Goal: Transaction & Acquisition: Subscribe to service/newsletter

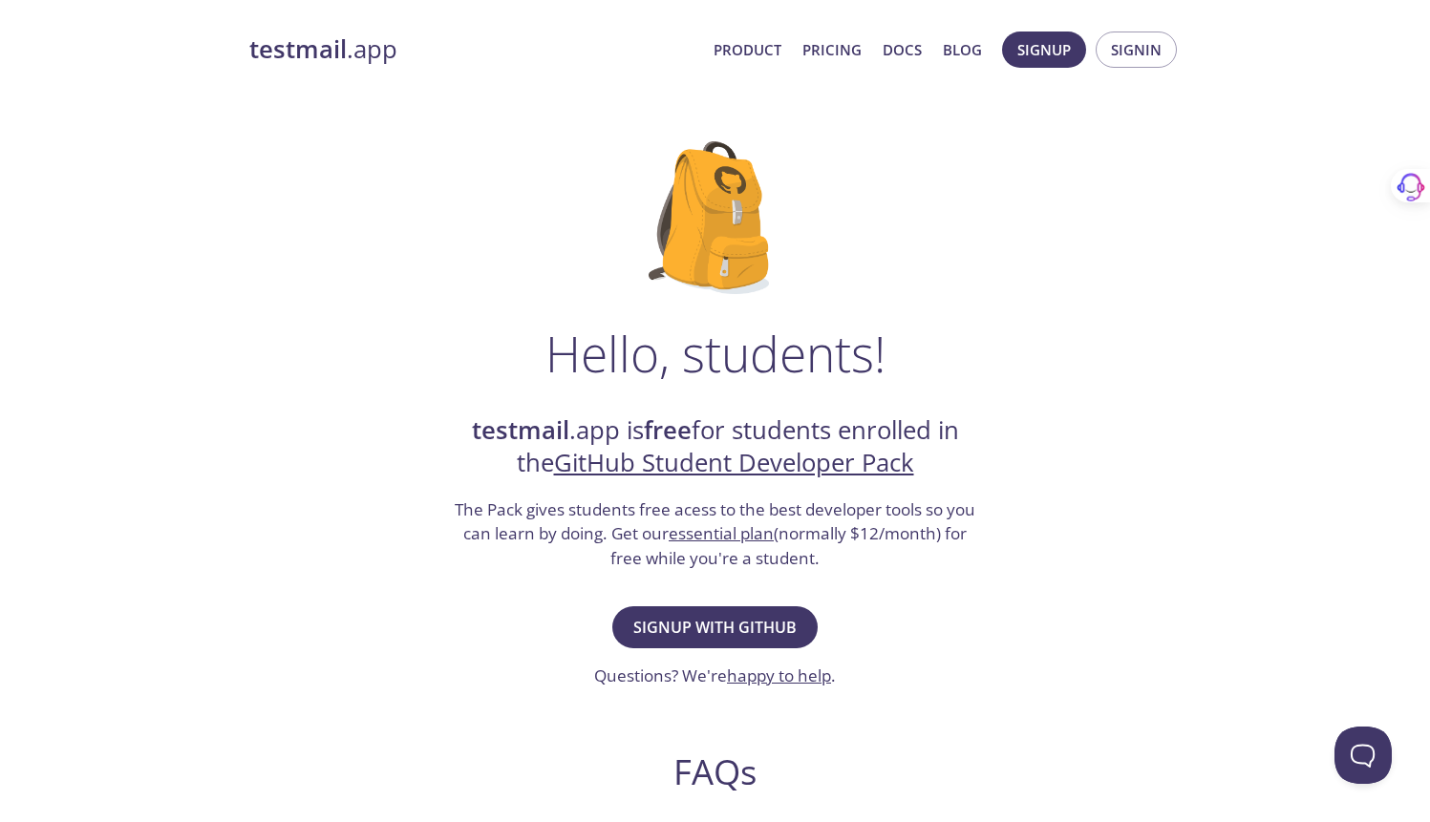
click at [737, 423] on h2 "testmail .app is free for students enrolled in the GitHub Student Developer Pack" at bounding box center [715, 448] width 525 height 66
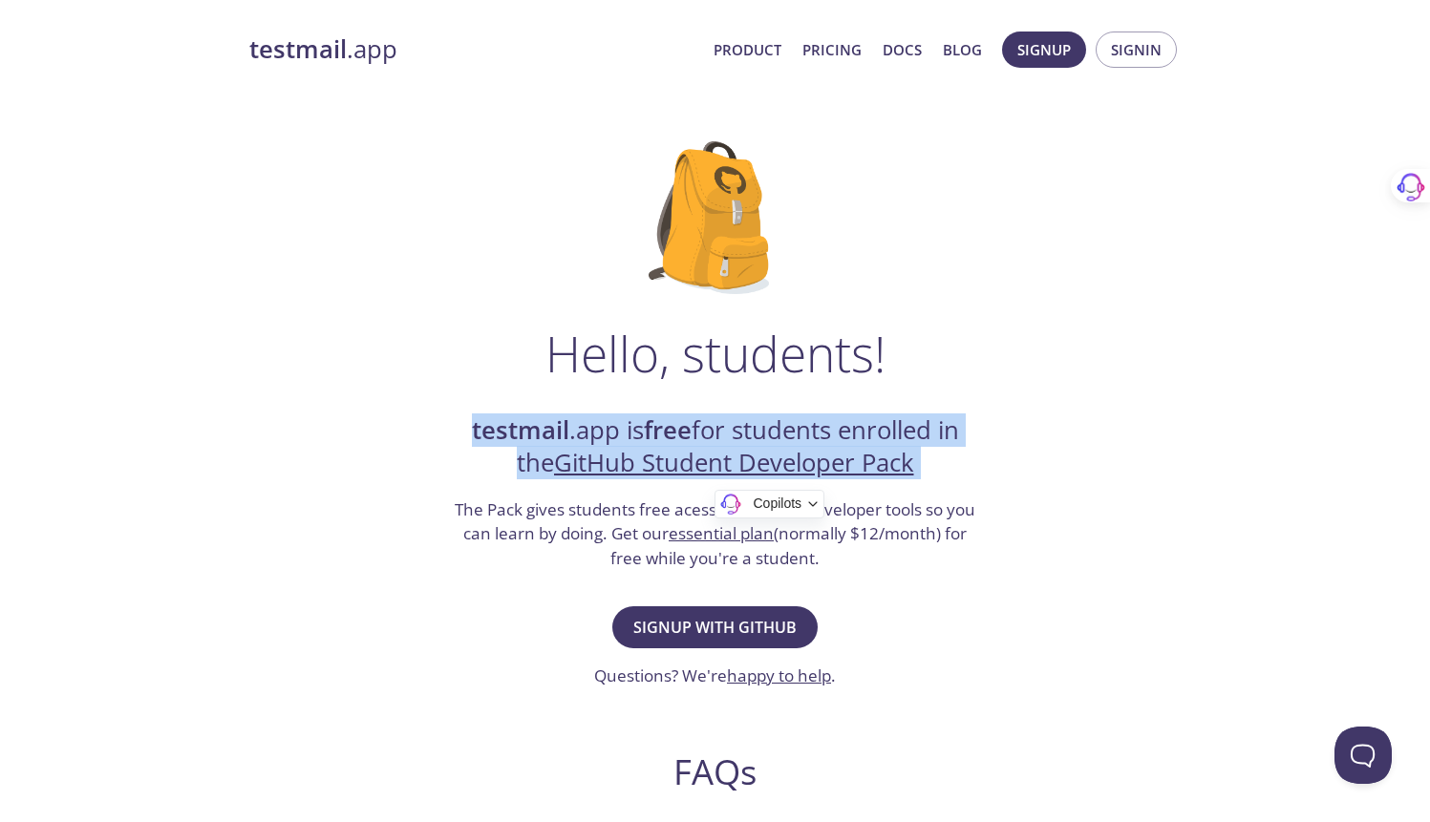
click at [737, 433] on h2 "testmail .app is free for students enrolled in the GitHub Student Developer Pack" at bounding box center [715, 448] width 525 height 66
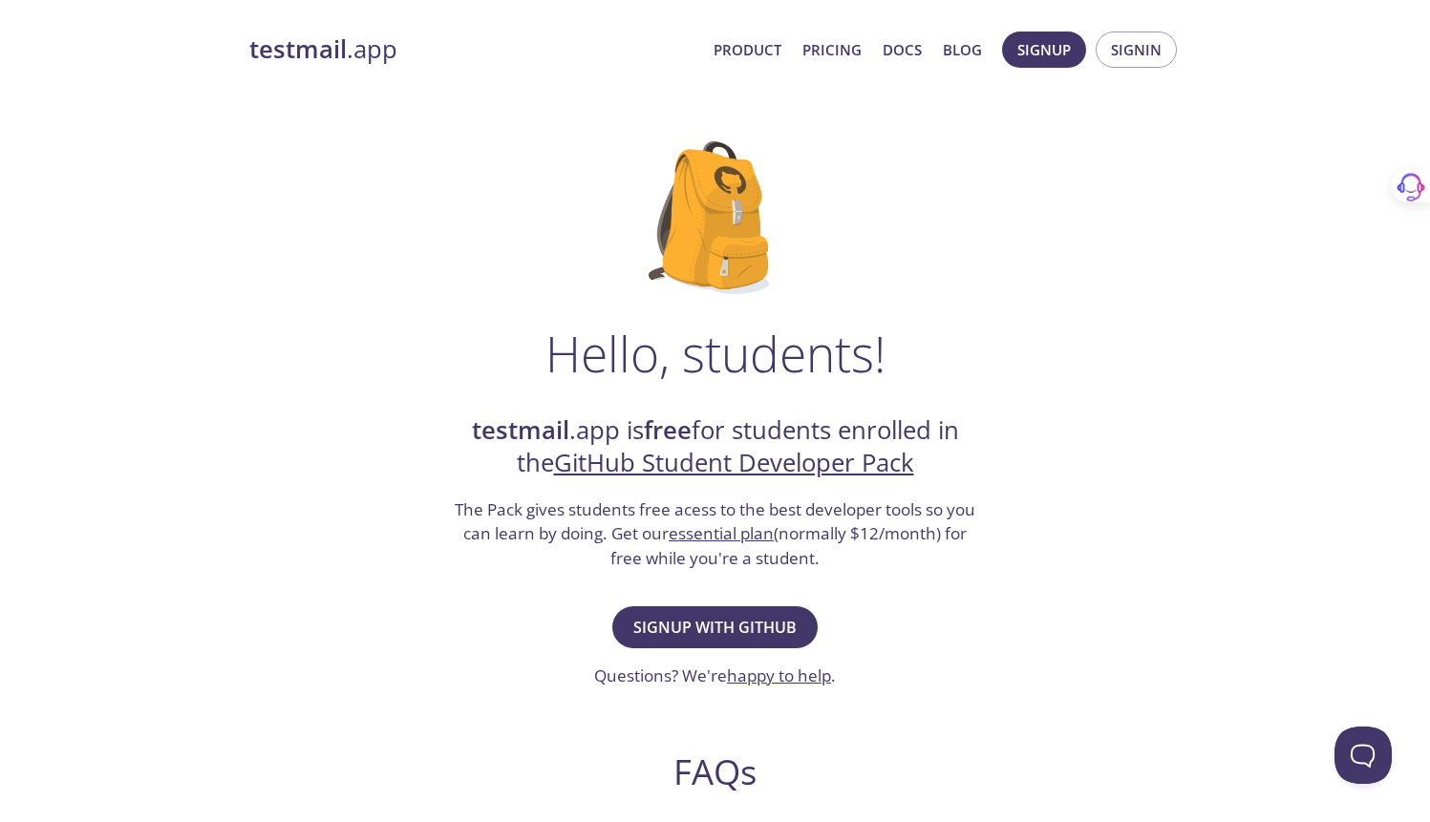
click at [737, 433] on h2 "testmail .app is free for students enrolled in the GitHub Student Developer Pack" at bounding box center [715, 448] width 525 height 66
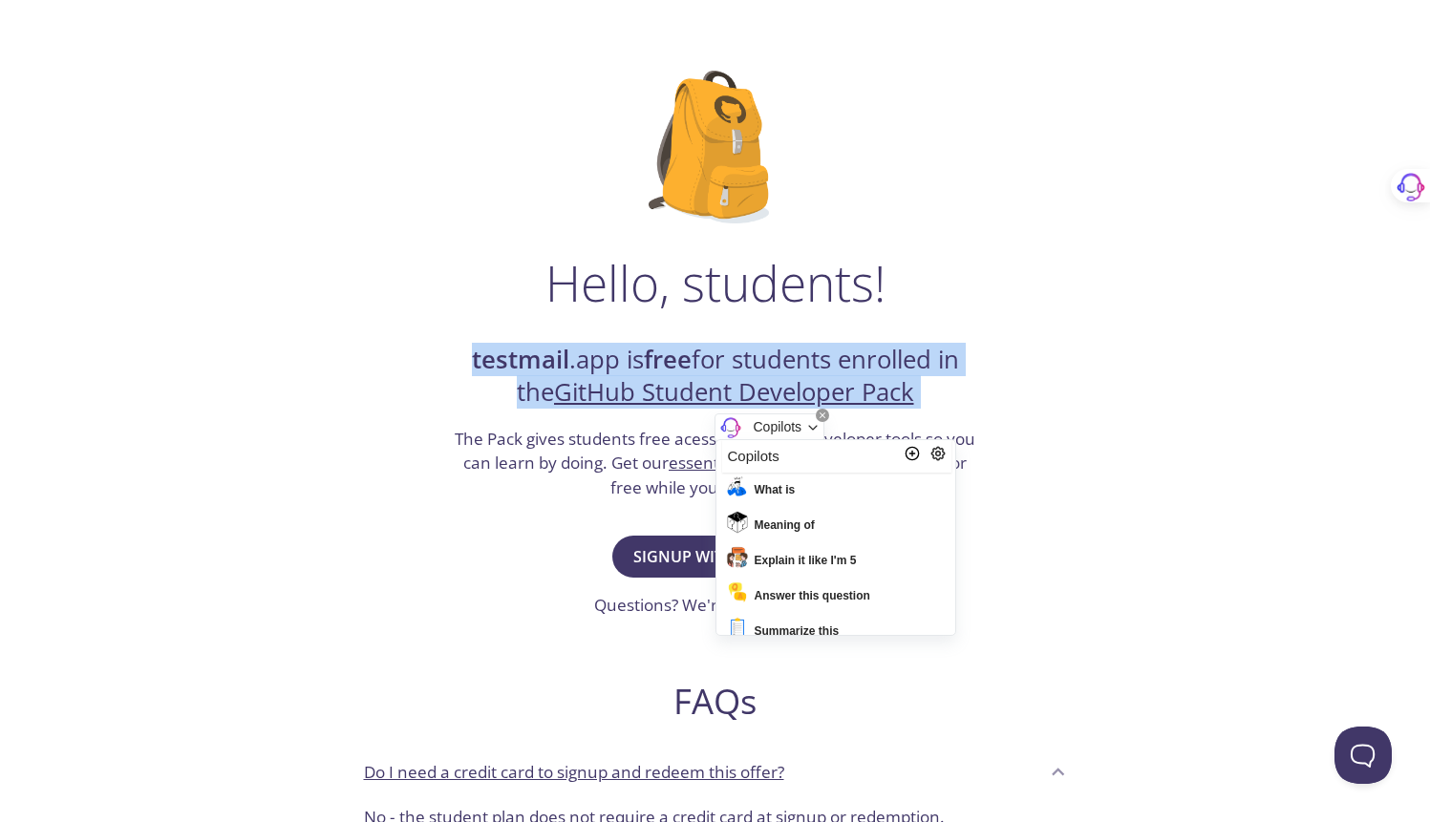
scroll to position [79, 0]
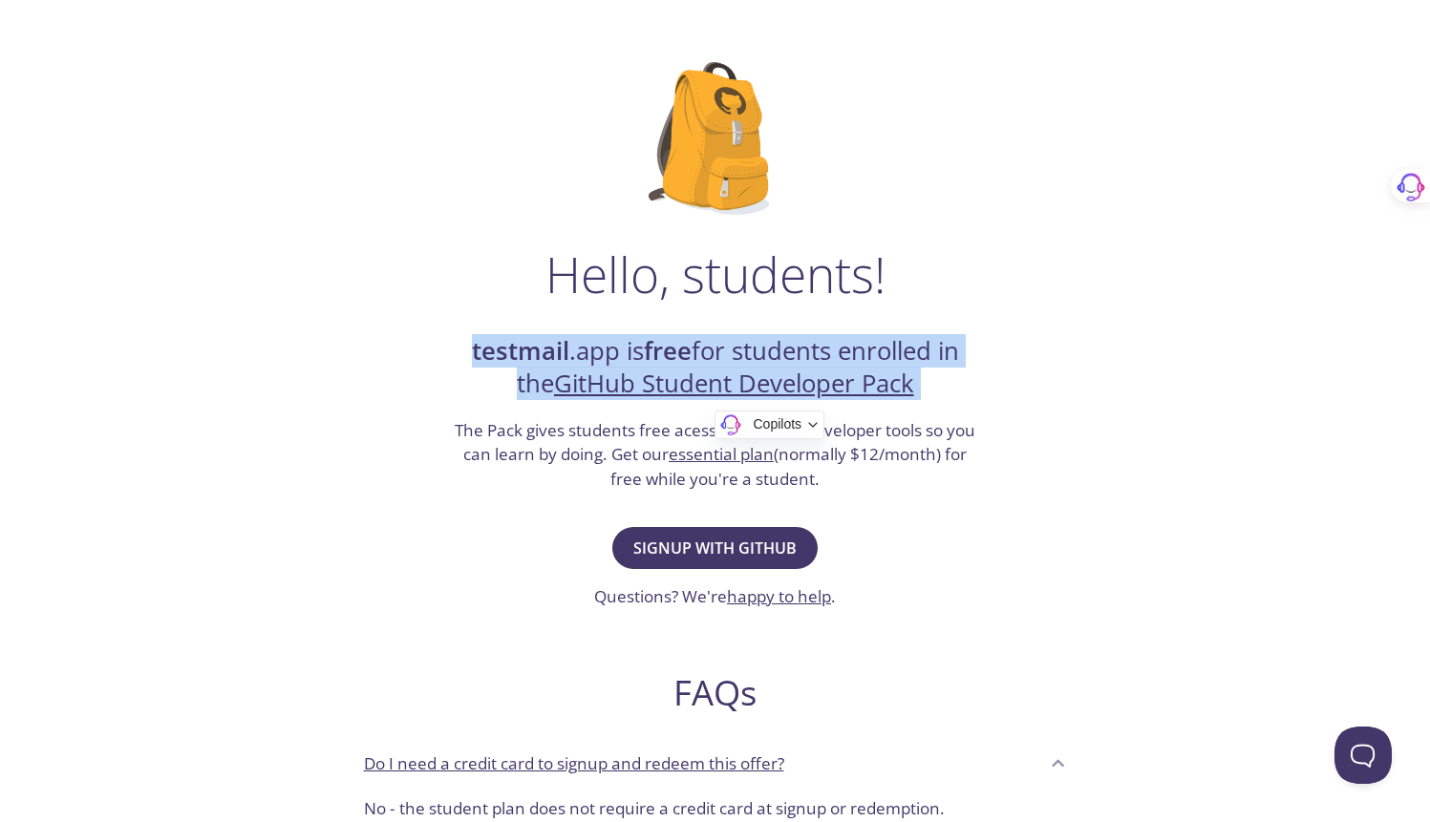
click at [582, 431] on h3 "The Pack gives students free acess to the best developer tools so you can learn…" at bounding box center [715, 455] width 525 height 74
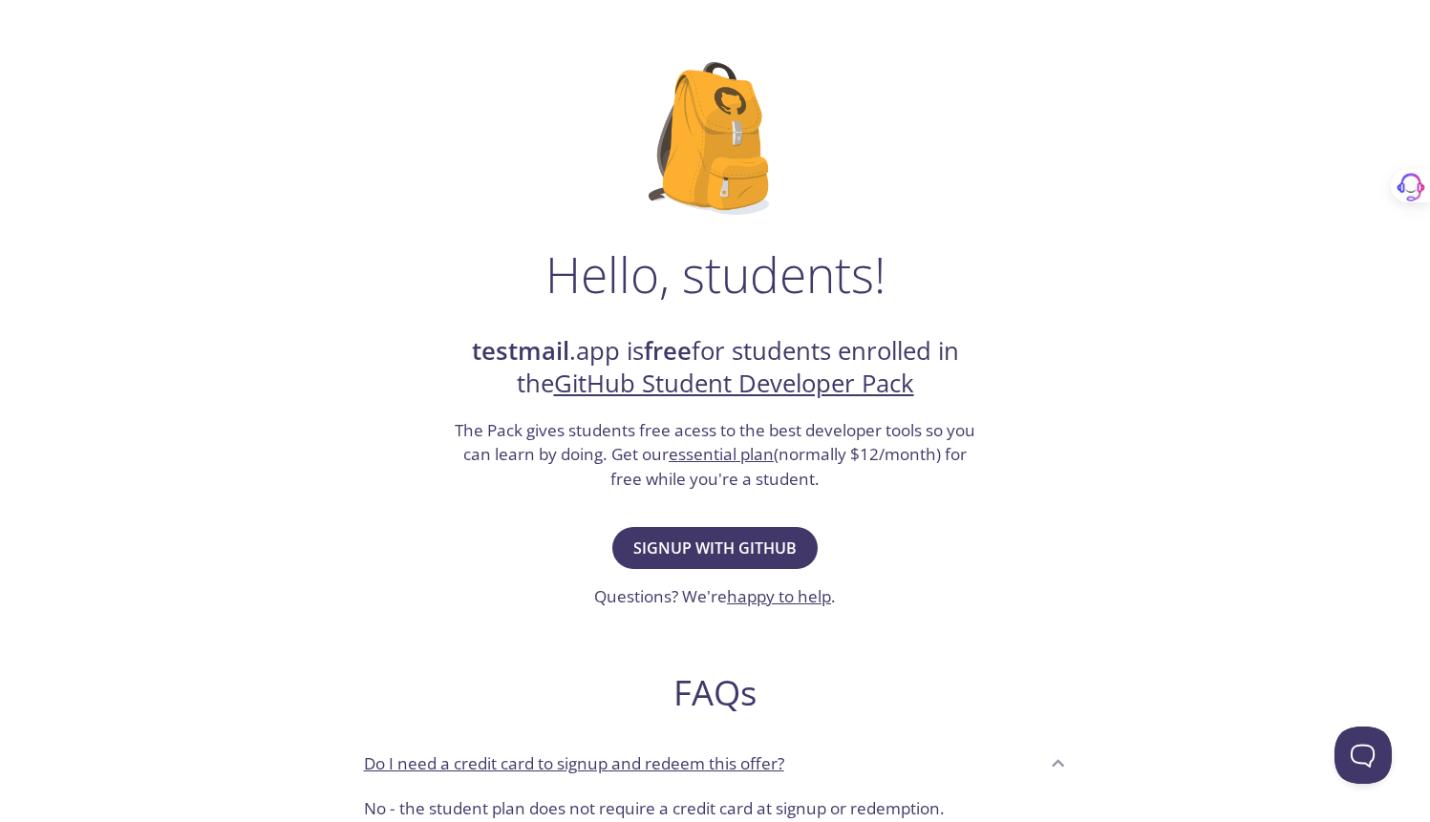
click at [582, 431] on h3 "The Pack gives students free acess to the best developer tools so you can learn…" at bounding box center [715, 455] width 525 height 74
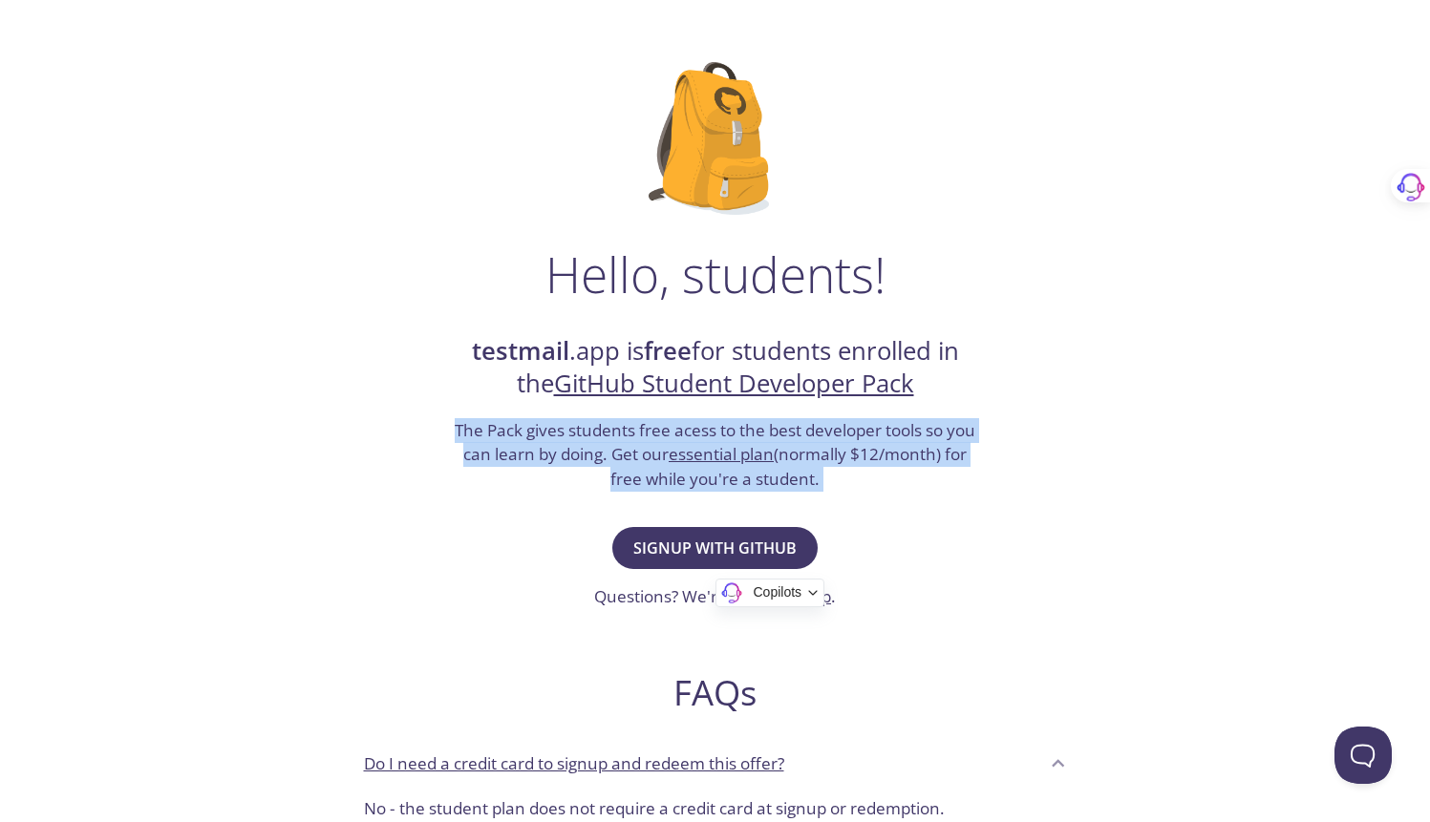
click at [582, 431] on h3 "The Pack gives students free acess to the best developer tools so you can learn…" at bounding box center [715, 455] width 525 height 74
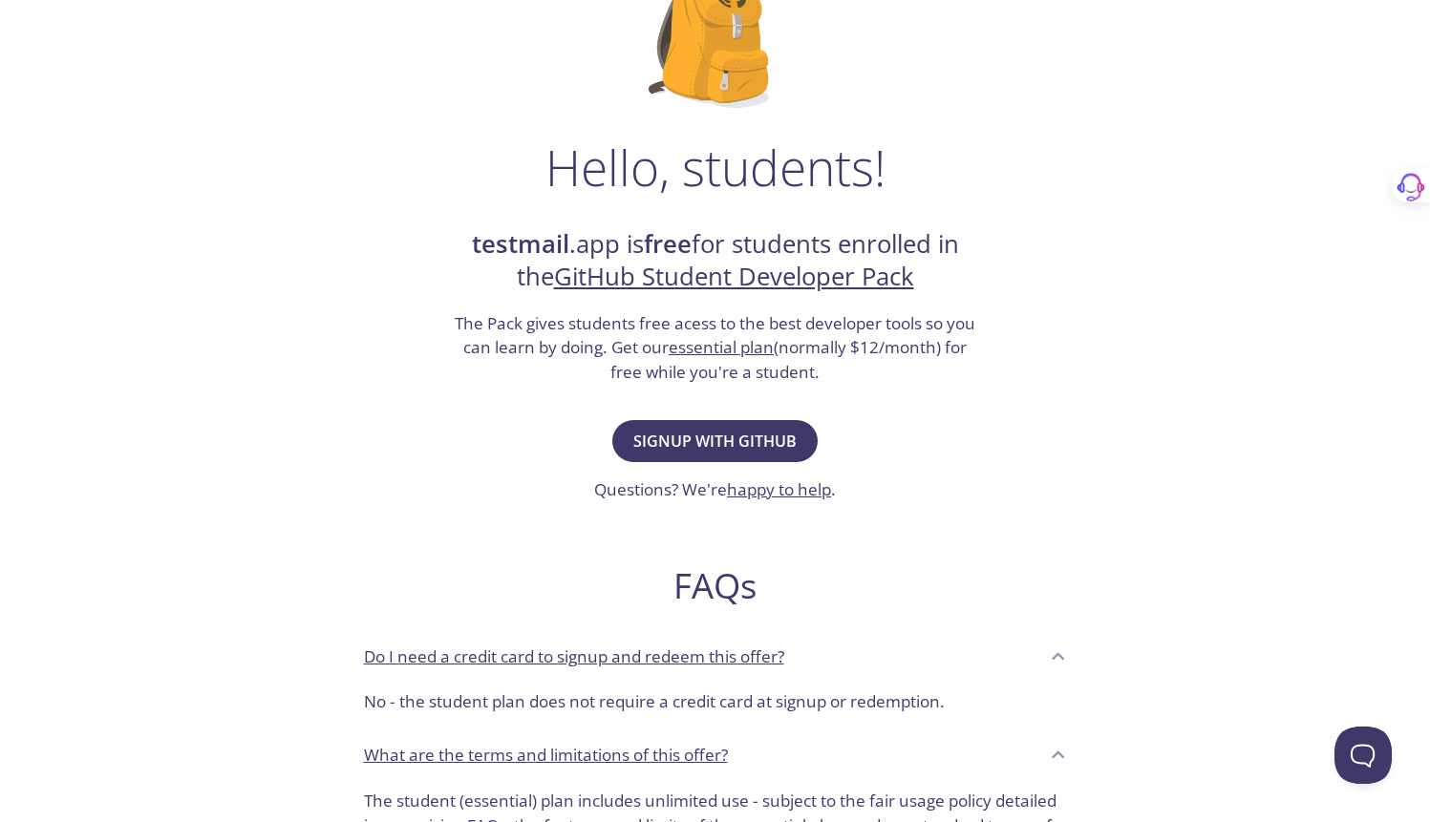
scroll to position [218, 0]
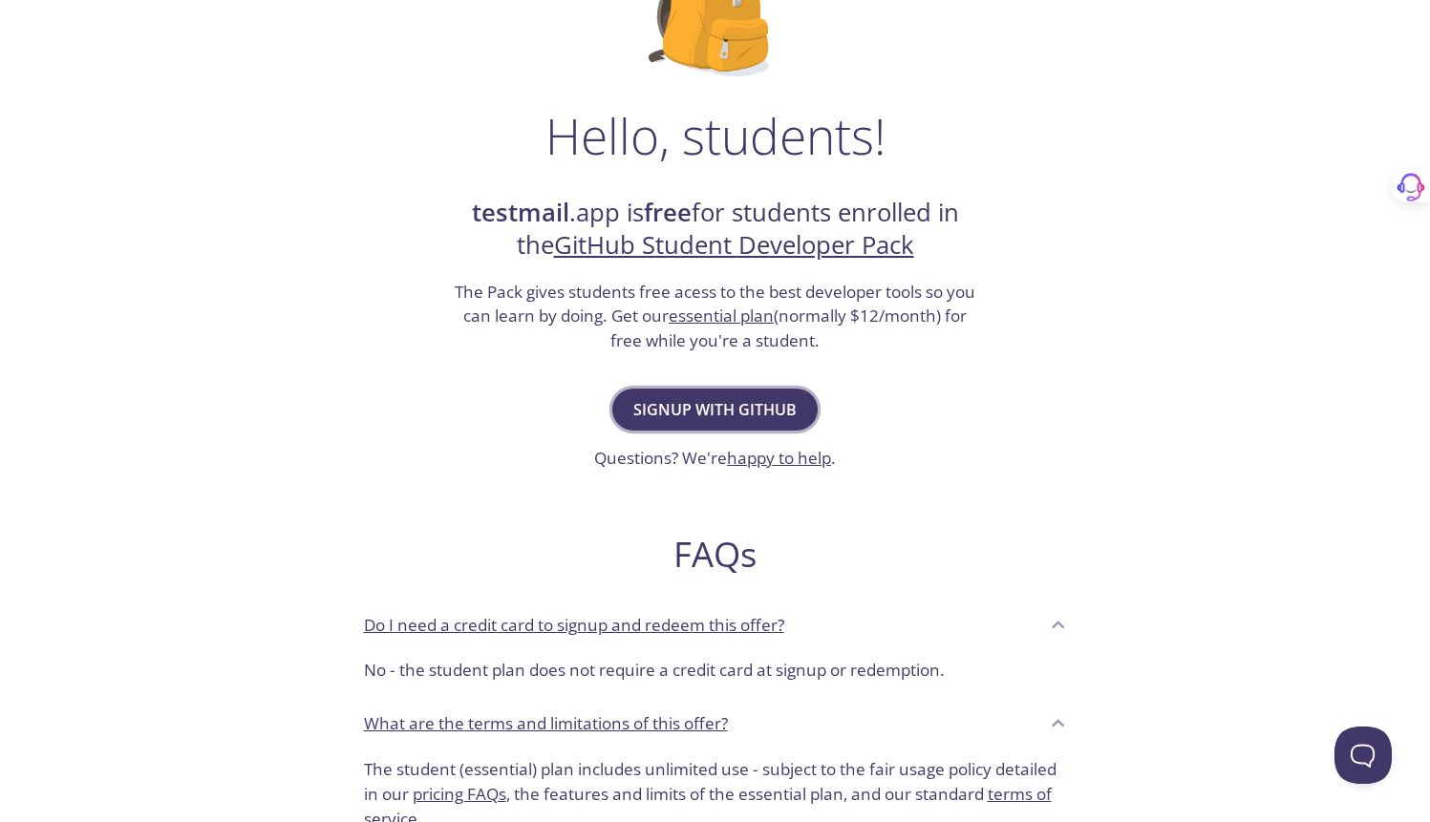
click at [645, 409] on span "Signup with GitHub" at bounding box center [714, 409] width 163 height 27
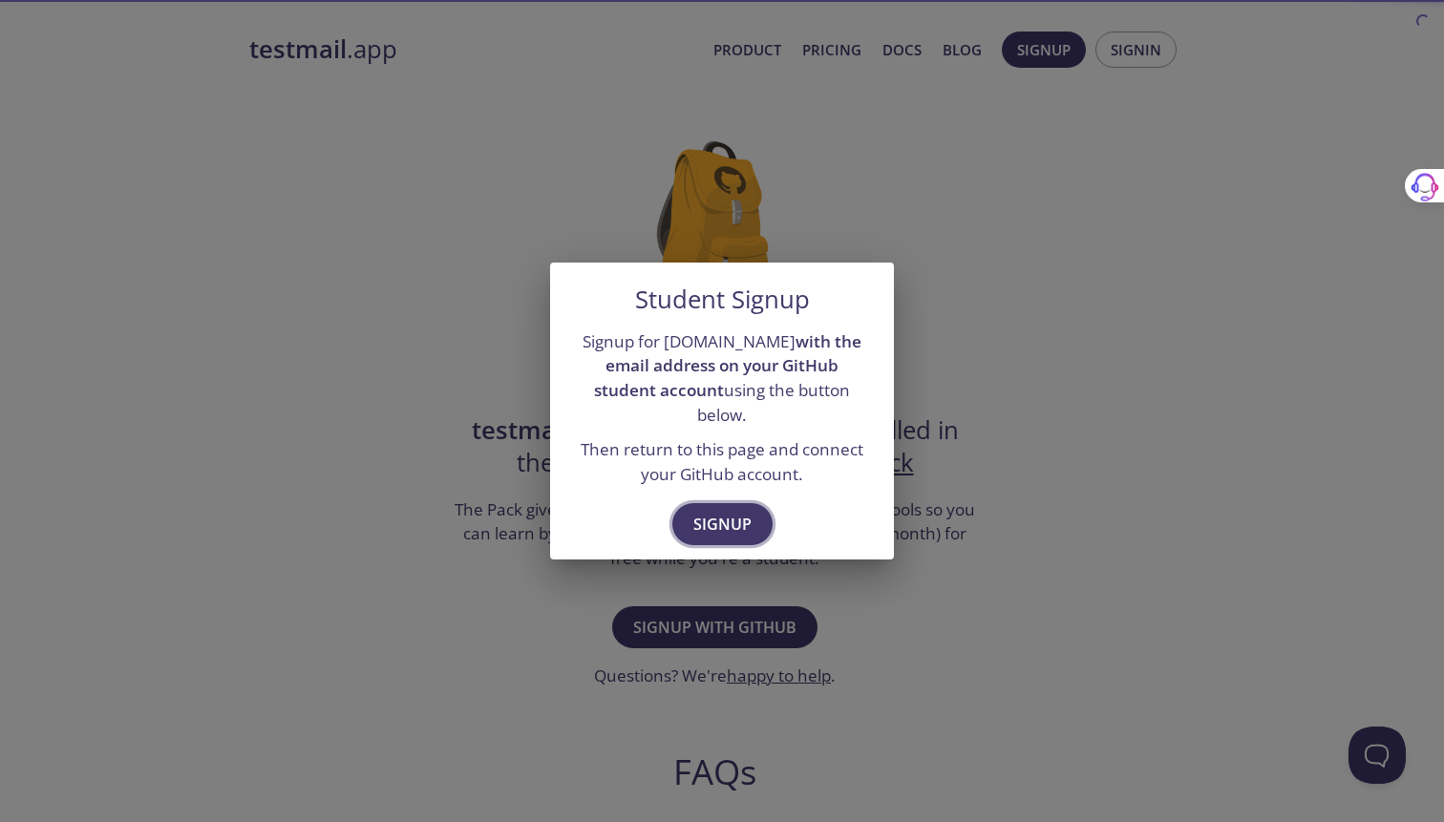
click at [744, 511] on span "Signup" at bounding box center [722, 524] width 58 height 27
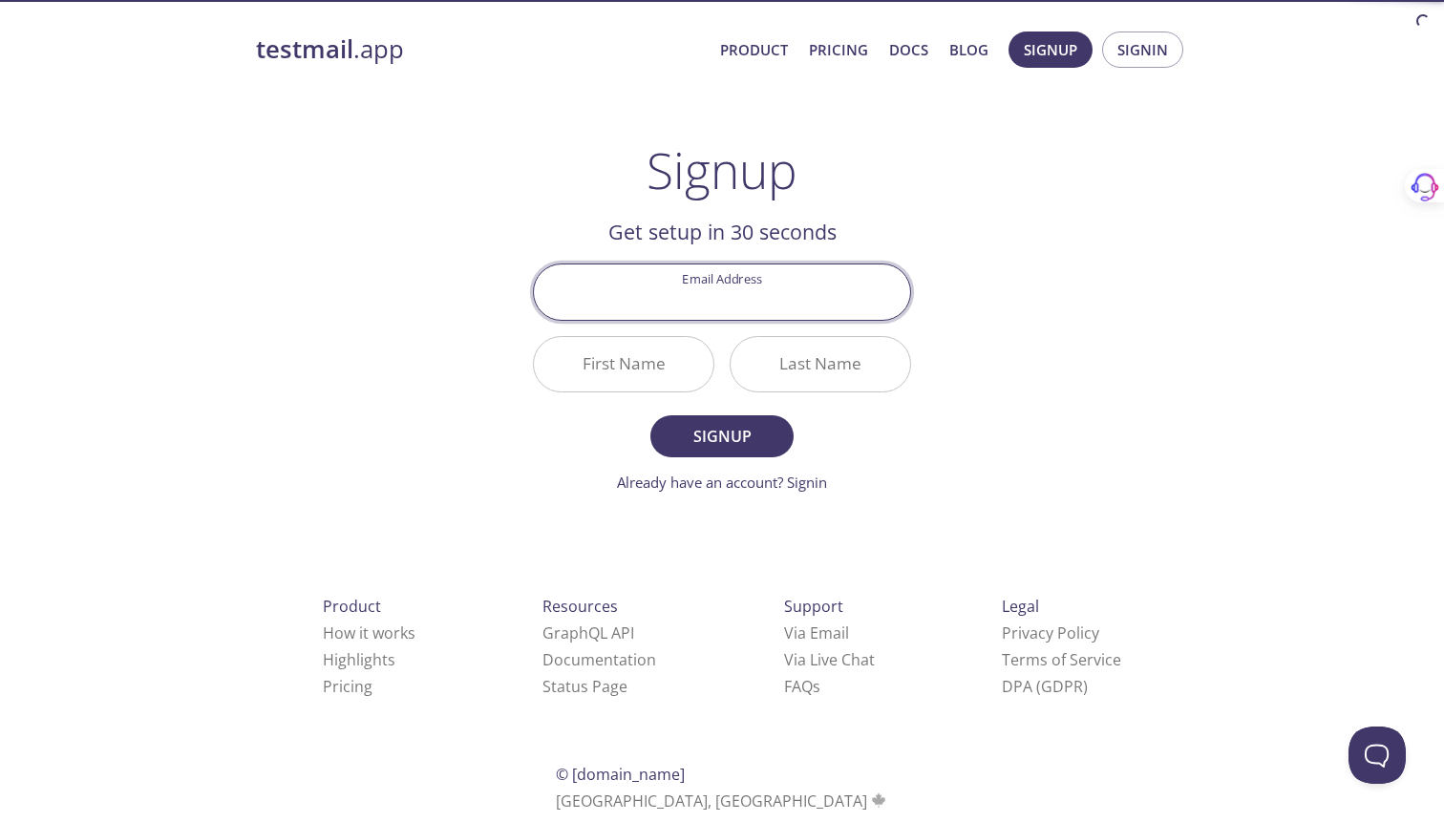
click at [789, 299] on input "Email Address" at bounding box center [722, 292] width 376 height 54
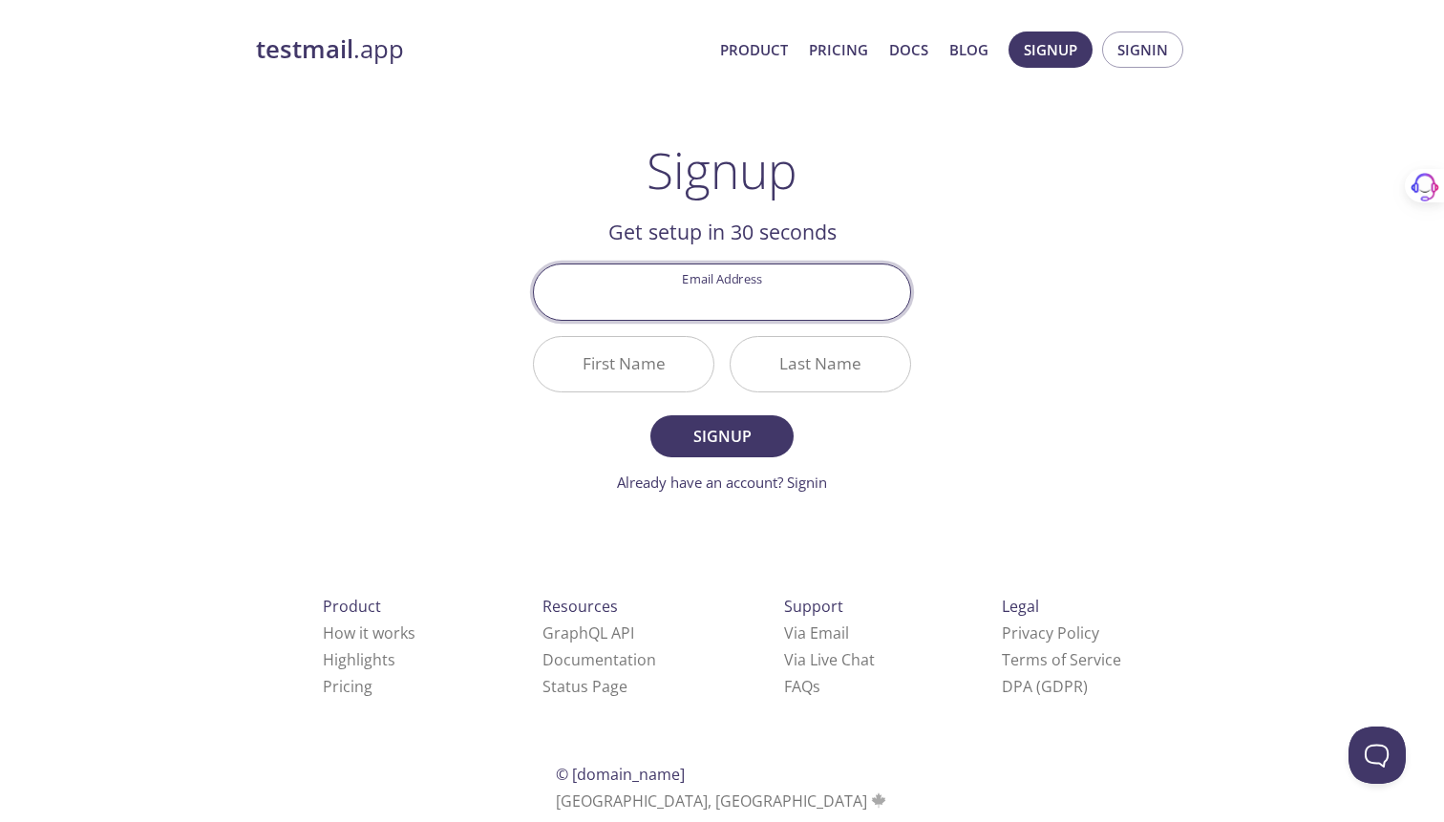
click at [607, 241] on h2 "Get setup in 30 seconds" at bounding box center [722, 232] width 378 height 32
click at [651, 273] on input "Email Address" at bounding box center [722, 292] width 376 height 54
click at [672, 199] on h1 "Signup" at bounding box center [722, 169] width 151 height 57
click at [713, 277] on input "Email Address" at bounding box center [722, 292] width 376 height 54
type input "[EMAIL_ADDRESS][DOMAIN_NAME]"
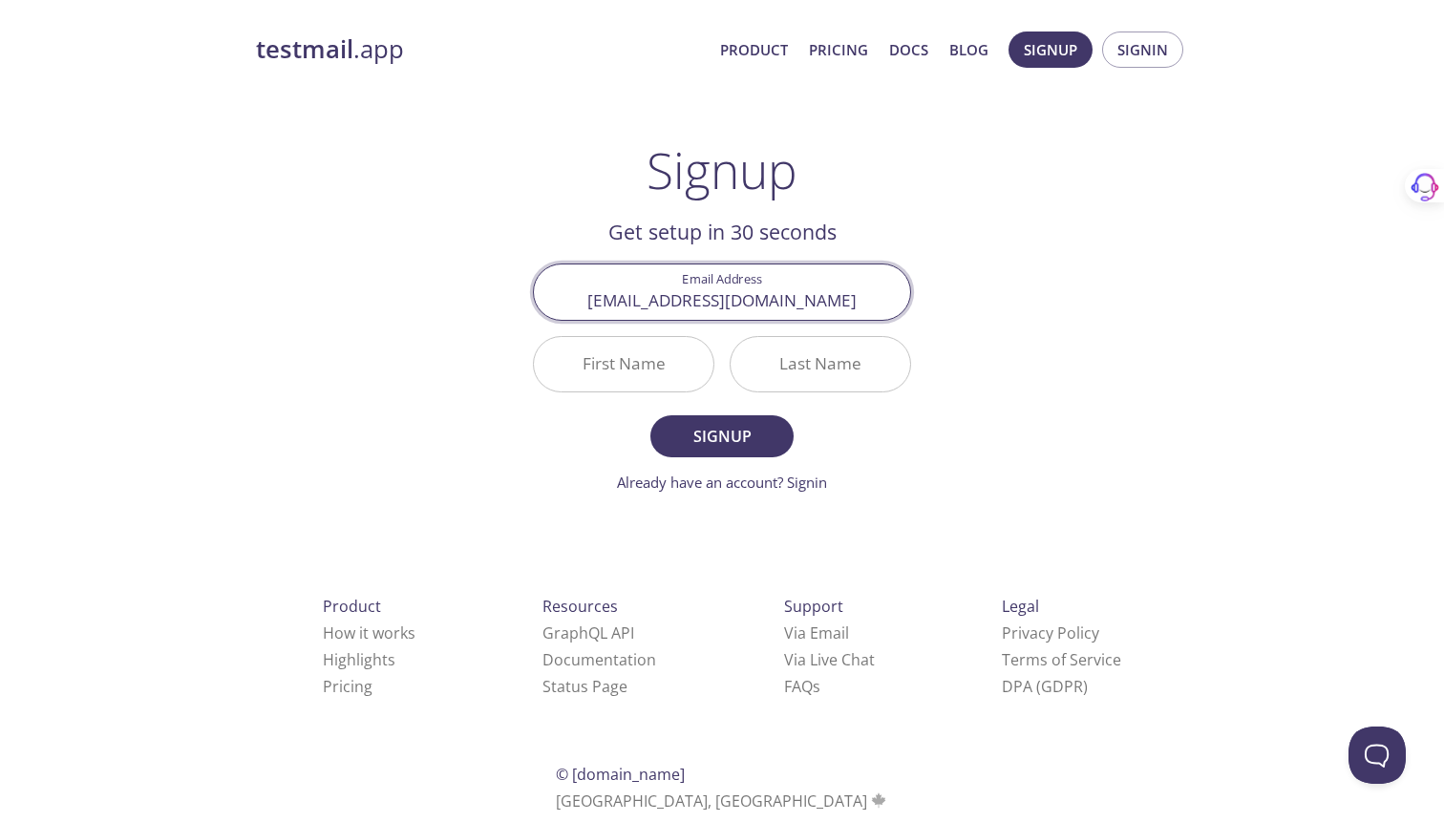
click at [624, 368] on input "First Name" at bounding box center [624, 364] width 180 height 54
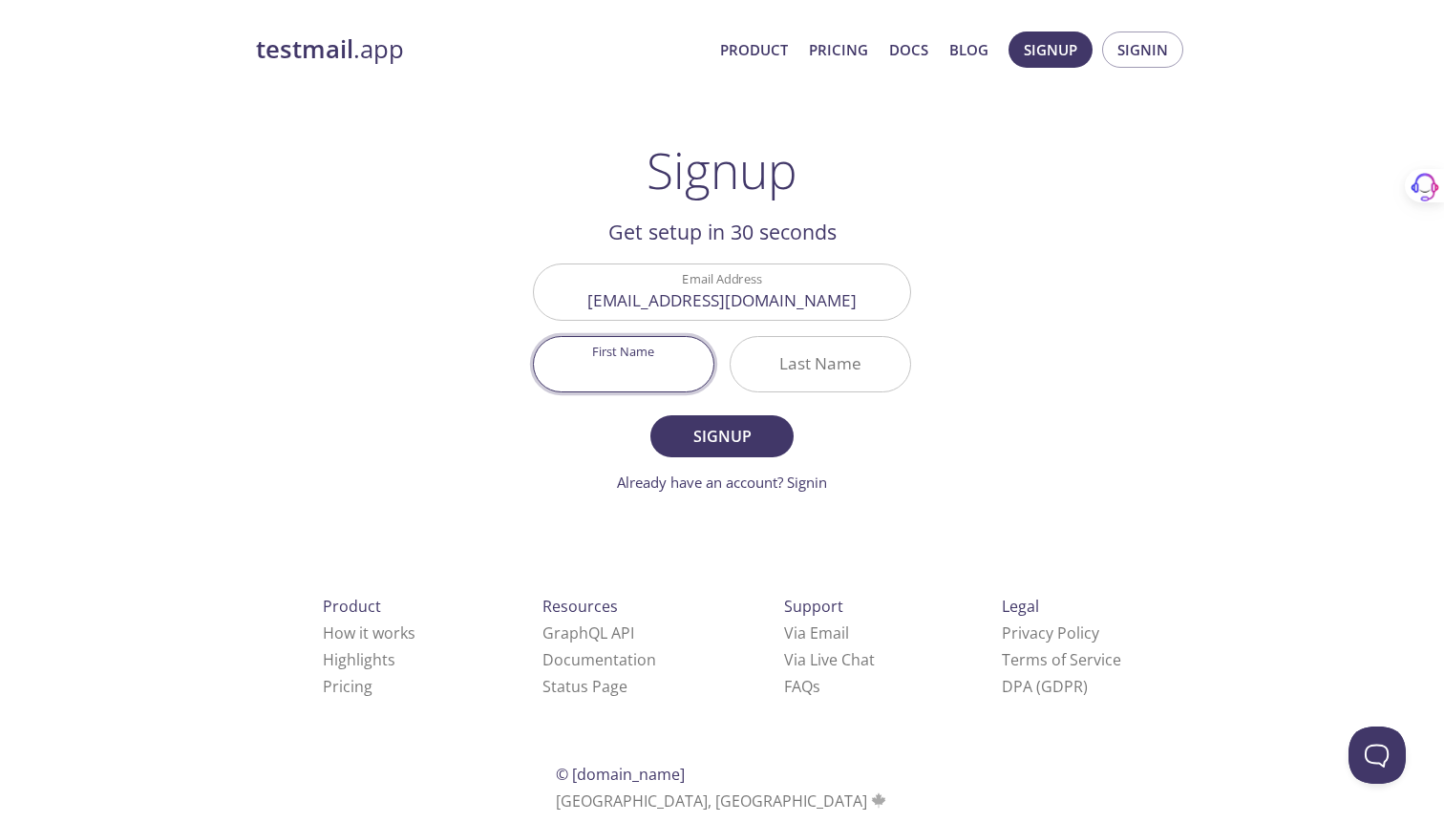
click at [650, 415] on button "Signup" at bounding box center [721, 436] width 143 height 42
type input "Kunal"
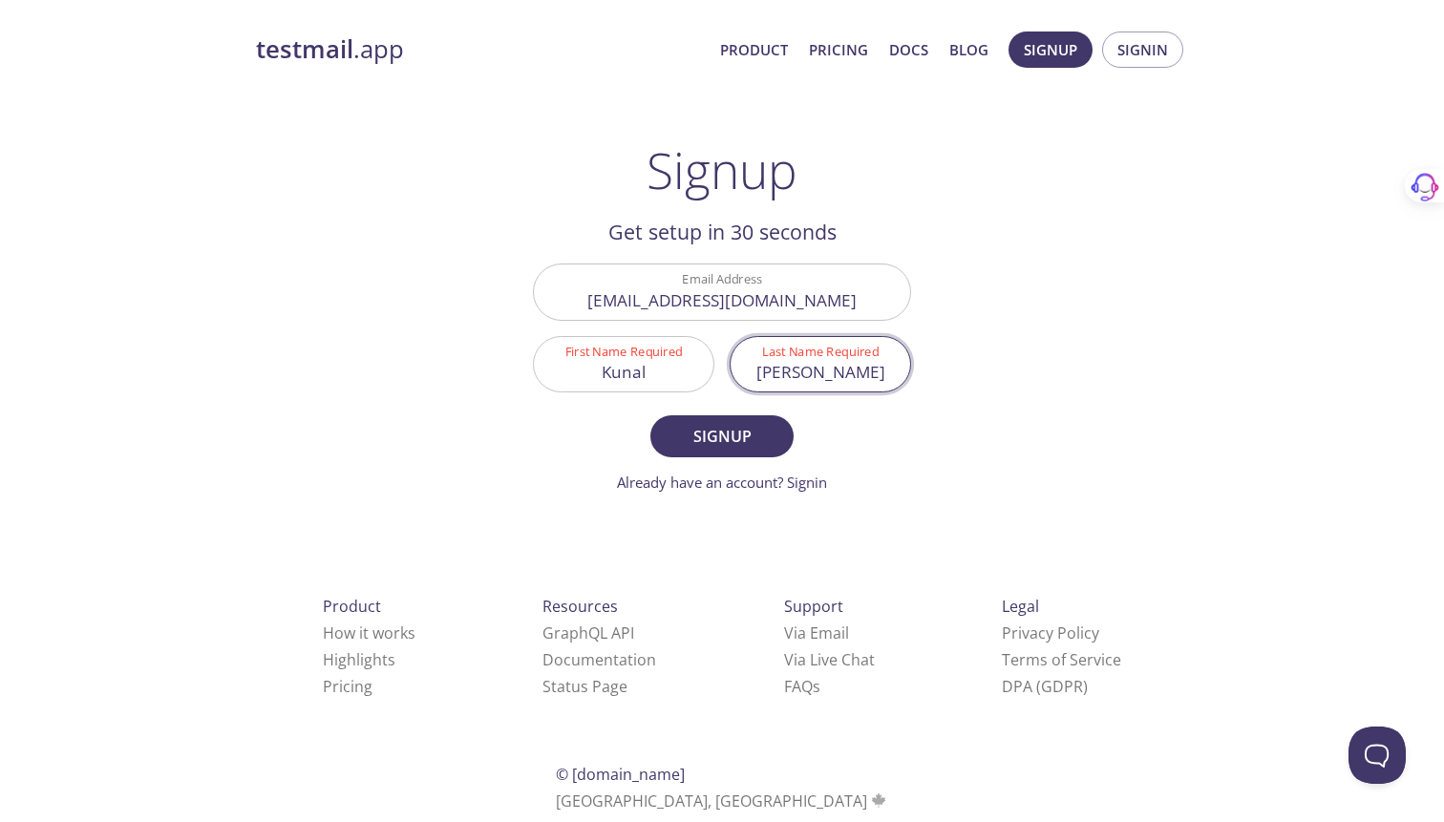
type input "[PERSON_NAME]"
click at [624, 368] on input "Kunal" at bounding box center [624, 364] width 180 height 54
click at [732, 436] on span "Signup" at bounding box center [721, 436] width 101 height 27
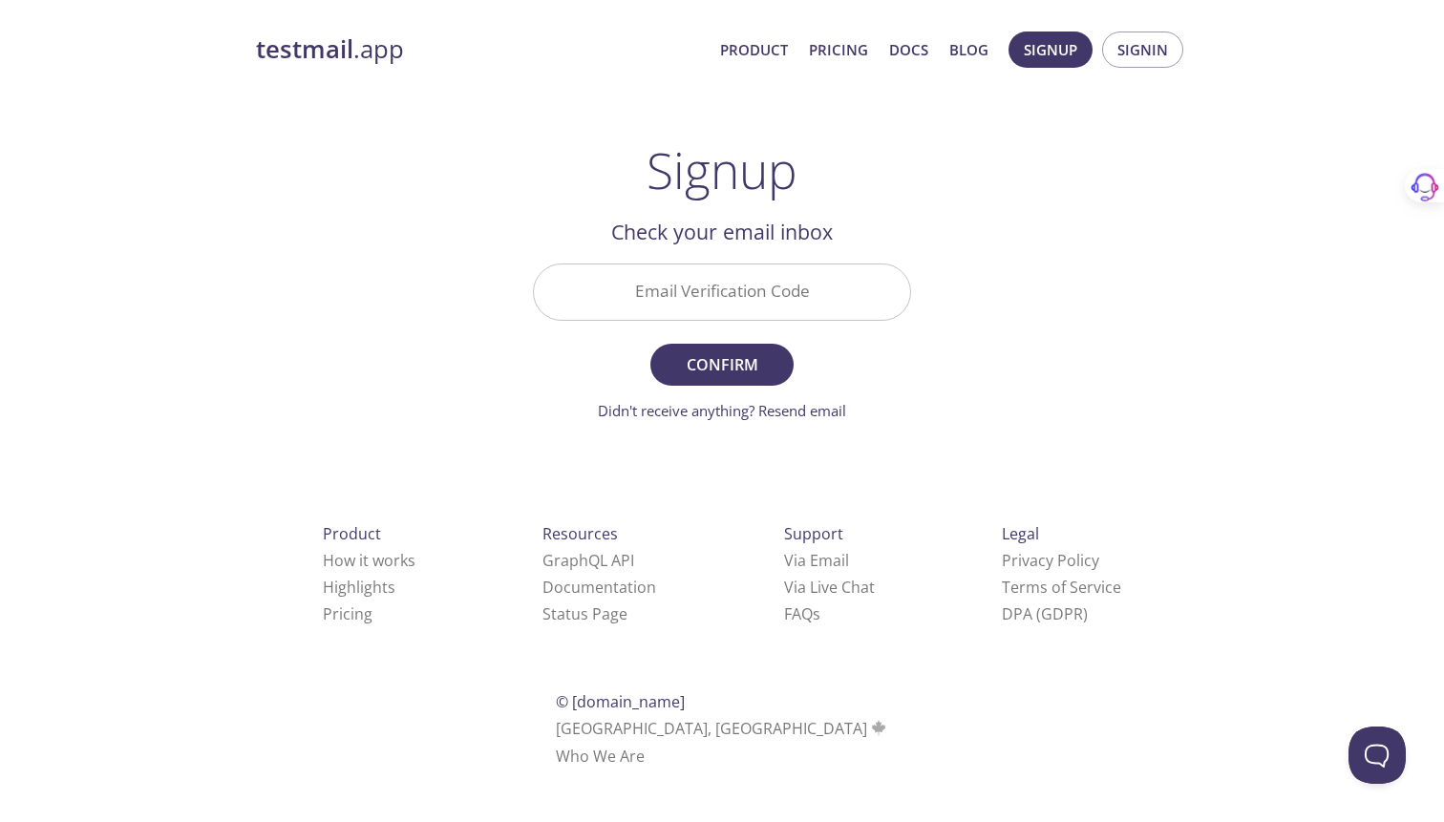
click at [722, 291] on input "Email Verification Code" at bounding box center [722, 292] width 376 height 54
paste input "H4RVT5P"
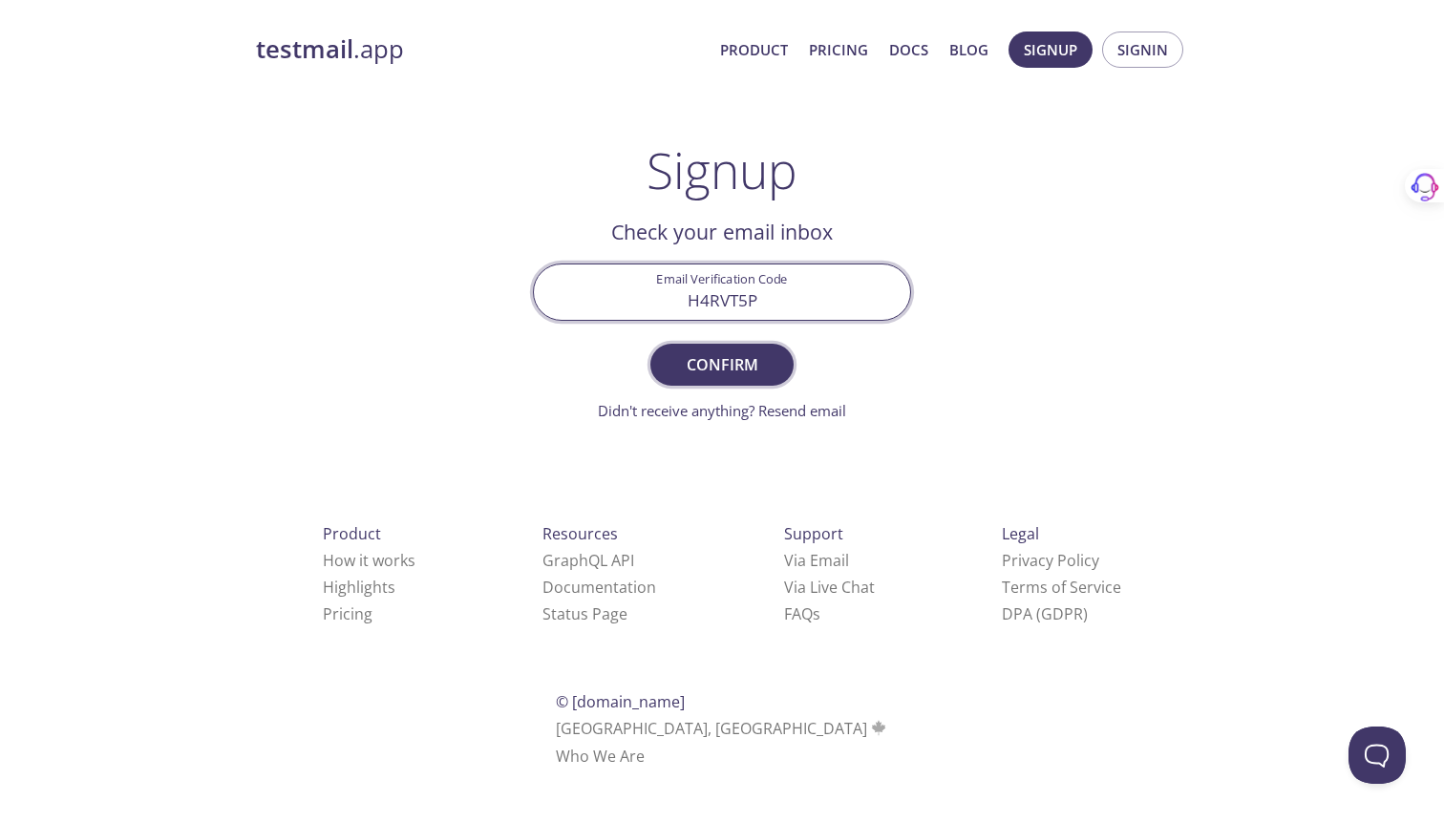
type input "H4RVT5P"
click at [725, 383] on button "Confirm" at bounding box center [721, 365] width 143 height 42
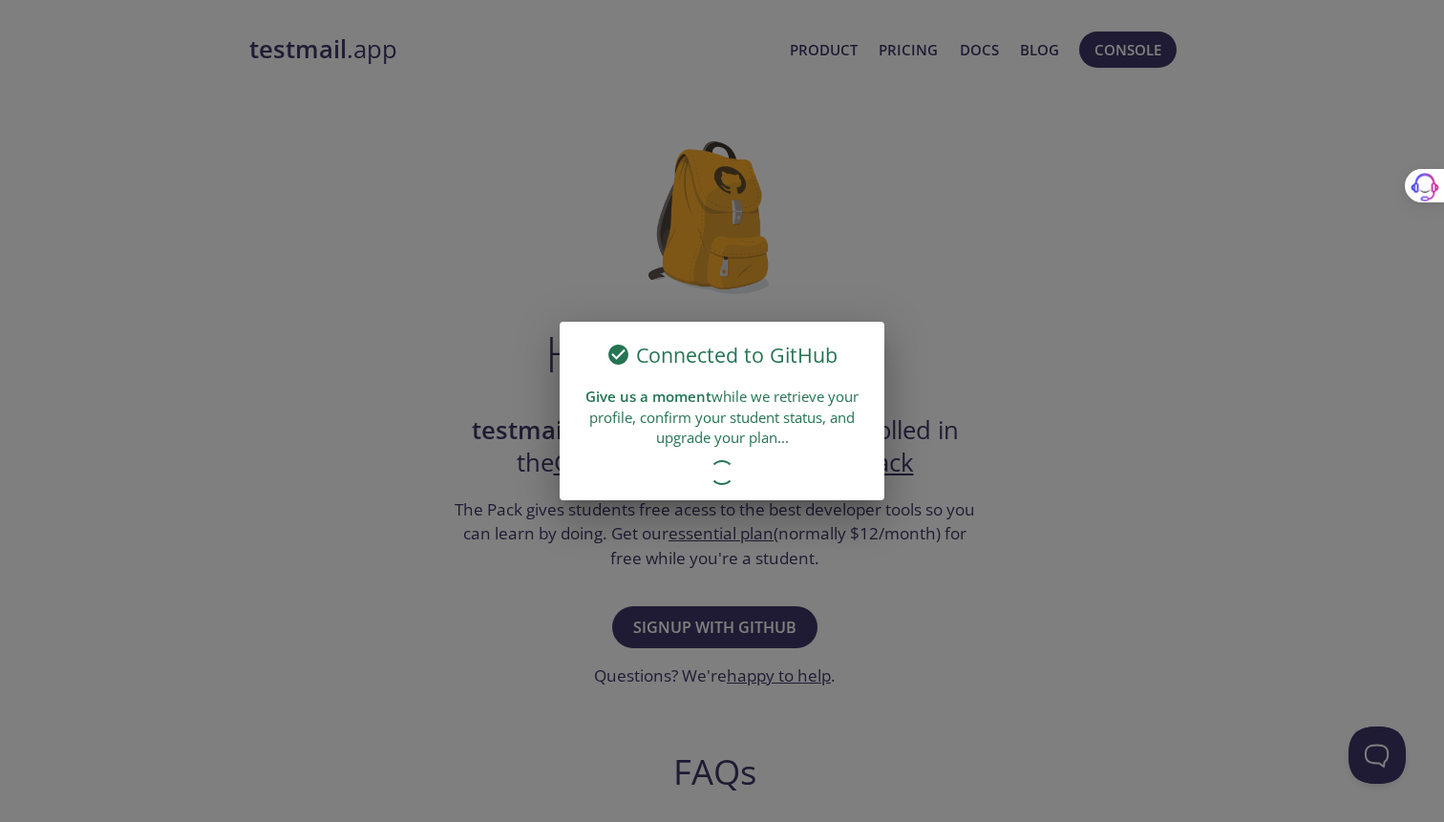
click at [748, 405] on div "Give us a moment while we retrieve your profile, confirm your student status, a…" at bounding box center [722, 417] width 325 height 76
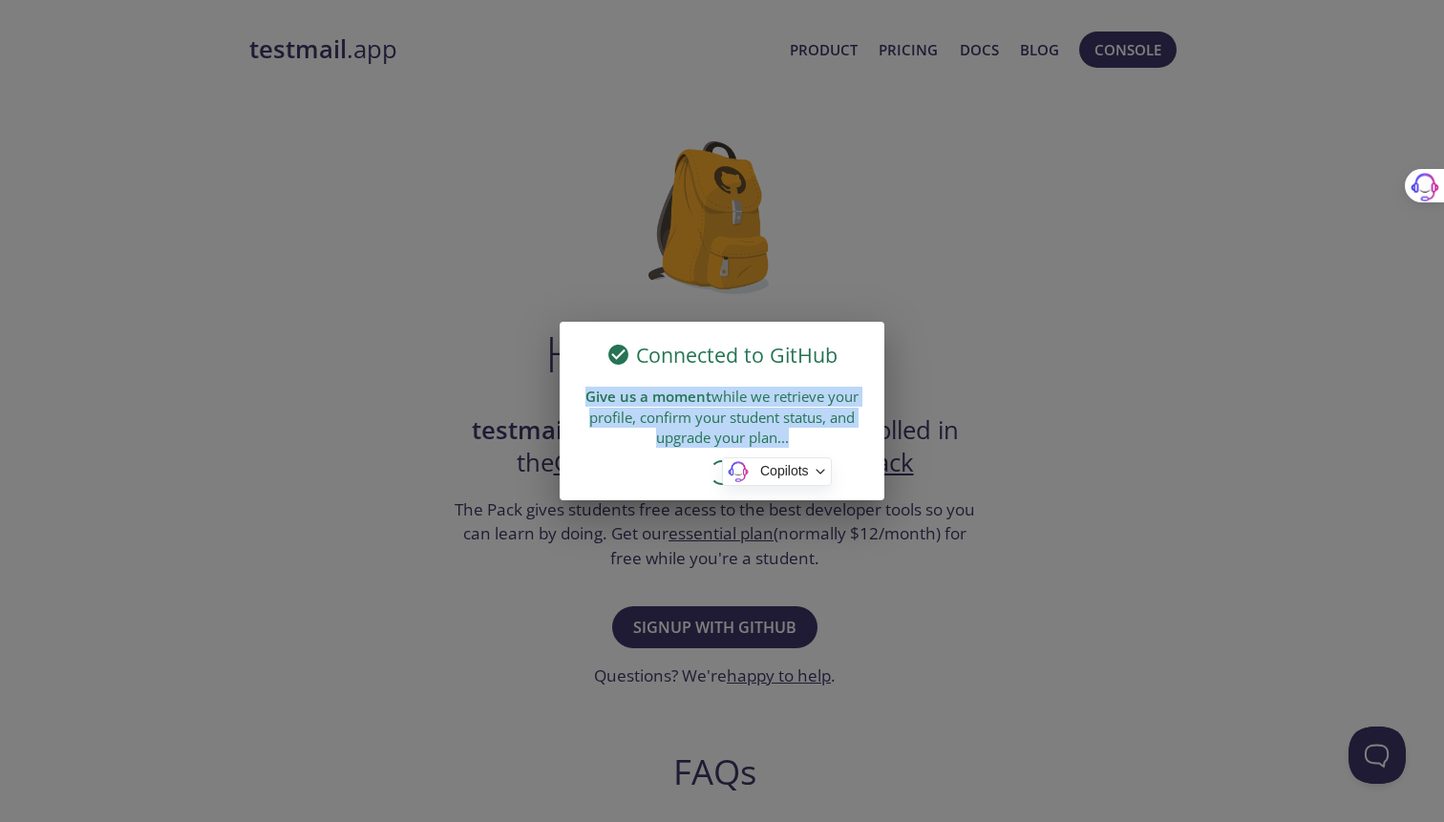
click at [748, 405] on div "Give us a moment while we retrieve your profile, confirm your student status, a…" at bounding box center [722, 417] width 325 height 76
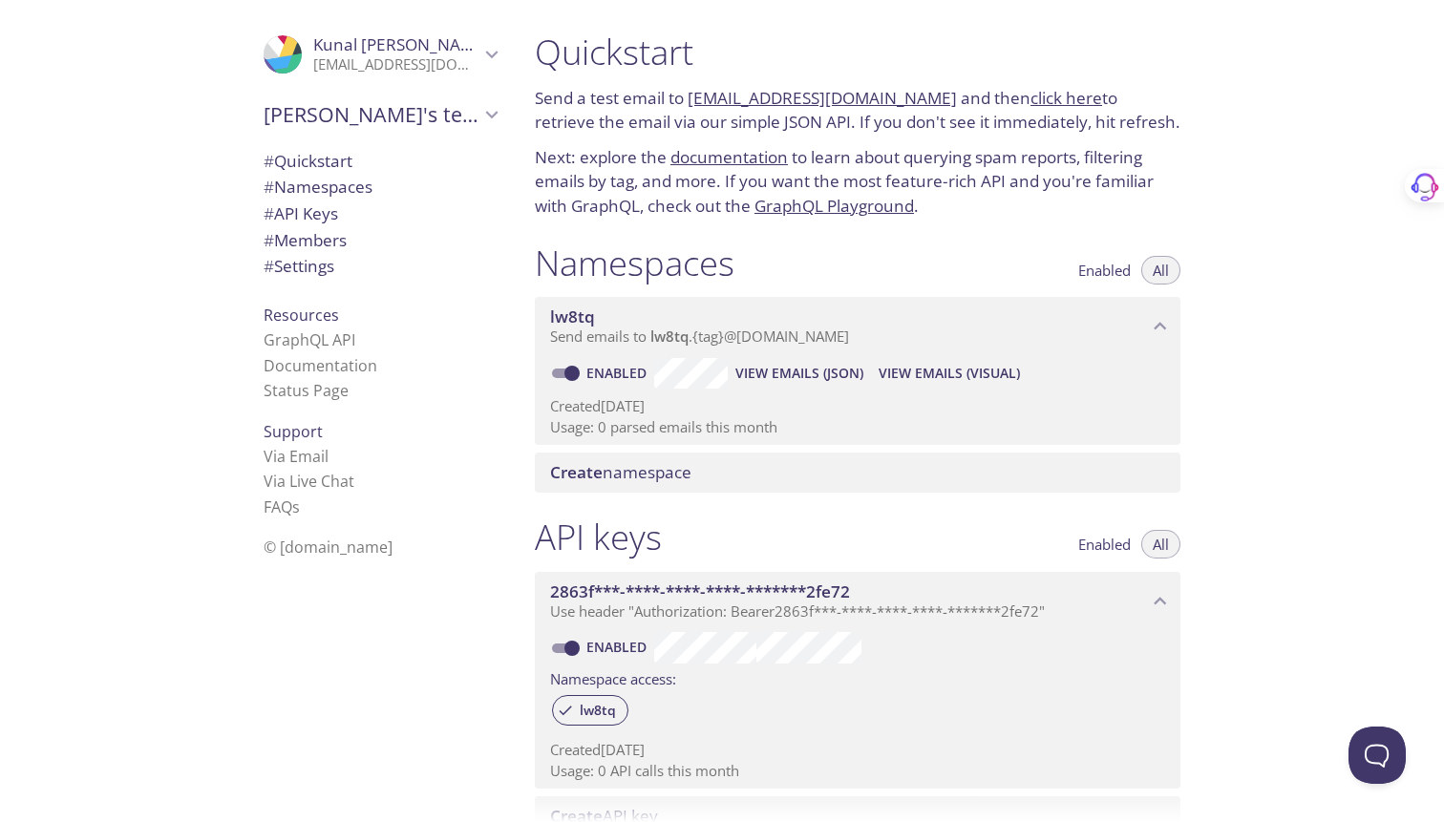
click at [404, 77] on div ".cls-1 { fill: #6d5ca8; } .cls-2 { fill: #3fc191; } .cls-3 { fill: #3b4752; } .…" at bounding box center [380, 54] width 264 height 63
